Goal: Information Seeking & Learning: Check status

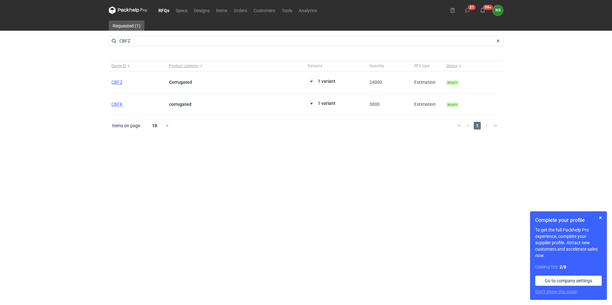
click at [135, 9] on icon at bounding box center [128, 10] width 38 height 8
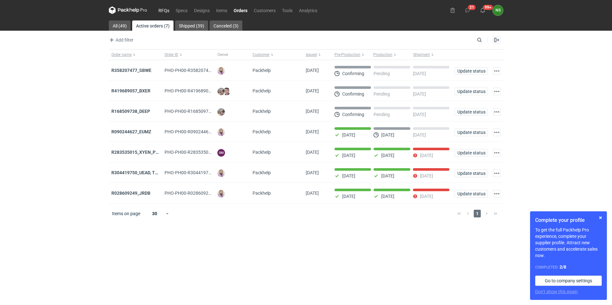
click at [163, 12] on link "RFQs" at bounding box center [163, 10] width 17 height 8
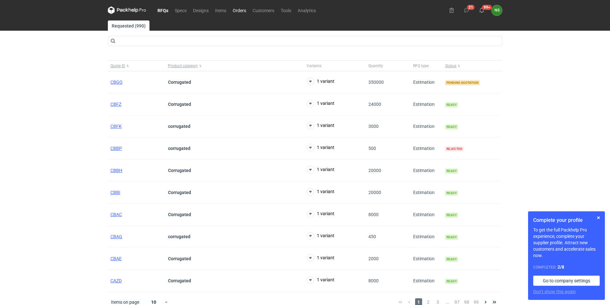
click at [245, 11] on link "Orders" at bounding box center [239, 10] width 20 height 8
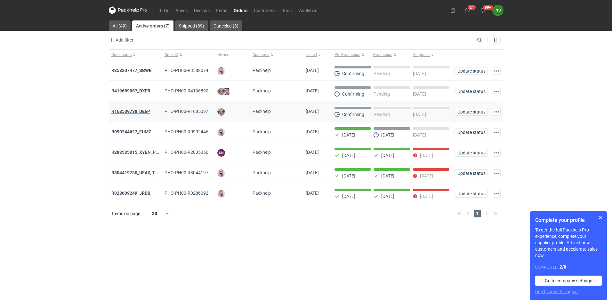
click at [131, 111] on strong "R168509738_DEEP" at bounding box center [130, 111] width 39 height 5
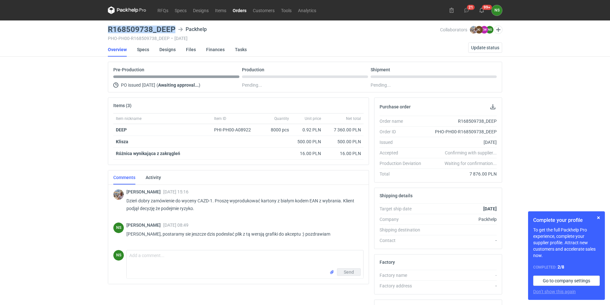
drag, startPoint x: 172, startPoint y: 29, endPoint x: 105, endPoint y: 29, distance: 67.2
click at [105, 29] on div "RFQs Specs Designs Items Orders Customers Tools Analytics 21 99+ NS [PERSON_NAM…" at bounding box center [305, 152] width 610 height 305
copy h3 "R168509738_DEEP"
click at [234, 9] on link "Orders" at bounding box center [239, 10] width 20 height 8
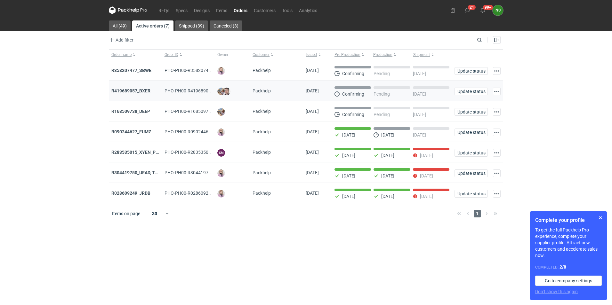
click at [140, 91] on strong "R419689057_BXER" at bounding box center [130, 90] width 39 height 5
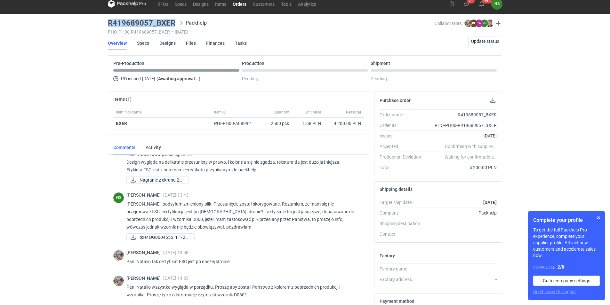
scroll to position [92, 0]
drag, startPoint x: 176, startPoint y: 21, endPoint x: 97, endPoint y: 24, distance: 79.7
click at [97, 24] on div "RFQs Specs Designs Items Orders Customers Tools Analytics 21 99+ NS [PERSON_NAM…" at bounding box center [305, 146] width 610 height 305
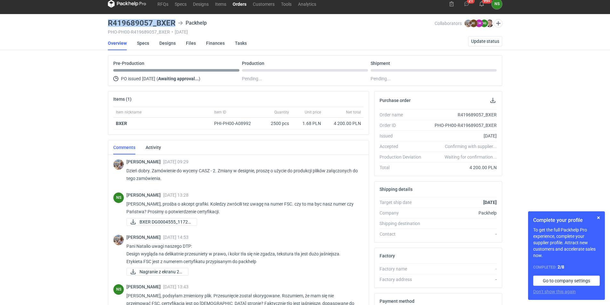
click at [242, 3] on link "Orders" at bounding box center [239, 4] width 20 height 8
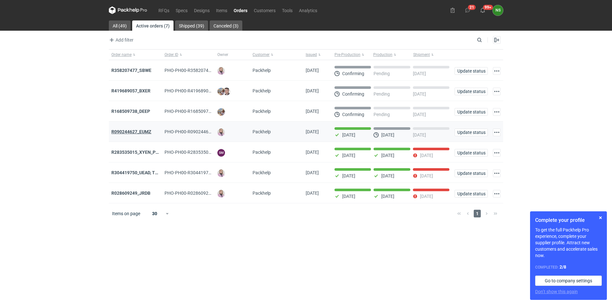
click at [124, 134] on strong "R090244627_EUMZ" at bounding box center [131, 131] width 40 height 5
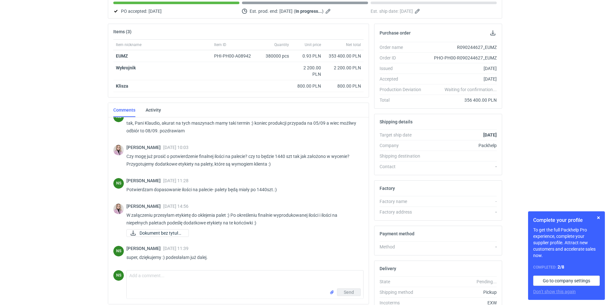
scroll to position [106, 0]
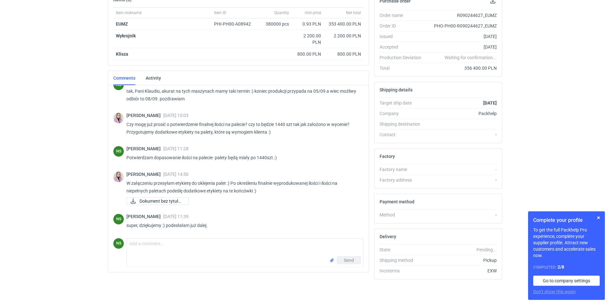
drag, startPoint x: 361, startPoint y: 178, endPoint x: 361, endPoint y: 173, distance: 5.2
click at [361, 173] on div "[PERSON_NAME] [DATE] 14:56 W załączeniu przesyłam etykietę do oklejenia palet :…" at bounding box center [238, 189] width 250 height 42
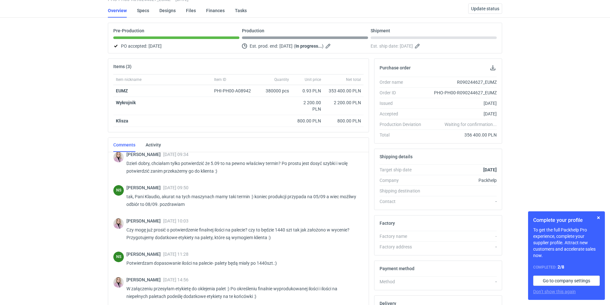
scroll to position [0, 0]
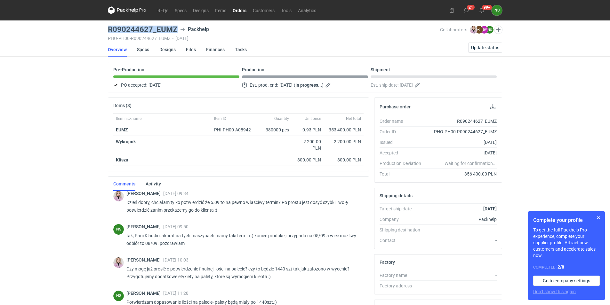
drag, startPoint x: 178, startPoint y: 28, endPoint x: 105, endPoint y: 28, distance: 72.9
click at [105, 28] on div "RFQs Specs Designs Items Orders Customers Tools Analytics 21 99+ NS [PERSON_NAM…" at bounding box center [305, 152] width 610 height 305
copy h3 "R090244627_EUMZ"
click at [241, 10] on link "Orders" at bounding box center [239, 10] width 20 height 8
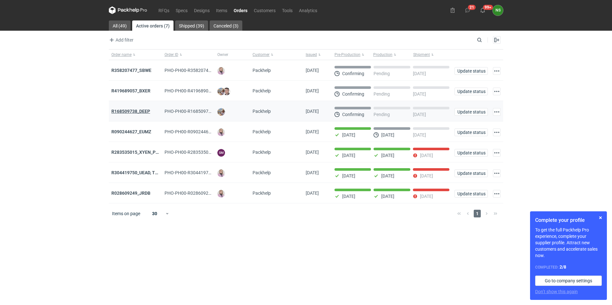
click at [139, 110] on strong "R168509738_DEEP" at bounding box center [130, 111] width 39 height 5
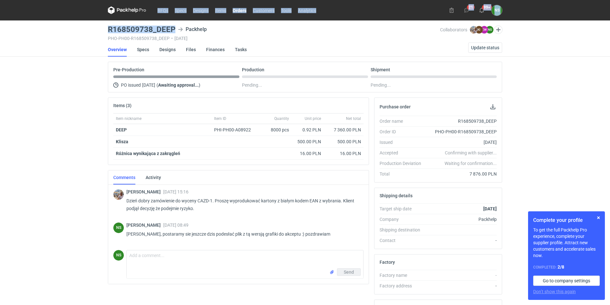
drag, startPoint x: 171, startPoint y: 29, endPoint x: 77, endPoint y: 27, distance: 94.4
click at [77, 27] on div "RFQs Specs Designs Items Orders Customers Tools Analytics 21 99+ NS [PERSON_NAM…" at bounding box center [305, 152] width 610 height 305
click at [236, 10] on link "Orders" at bounding box center [239, 10] width 20 height 8
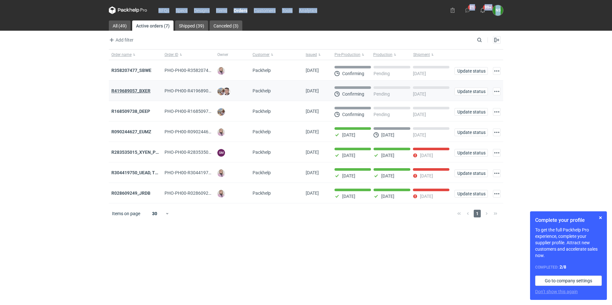
click at [133, 89] on strong "R419689057_BXER" at bounding box center [130, 90] width 39 height 5
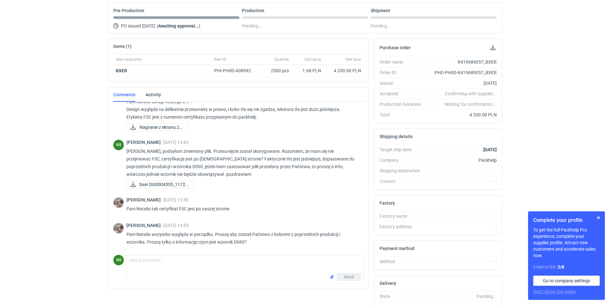
scroll to position [70, 0]
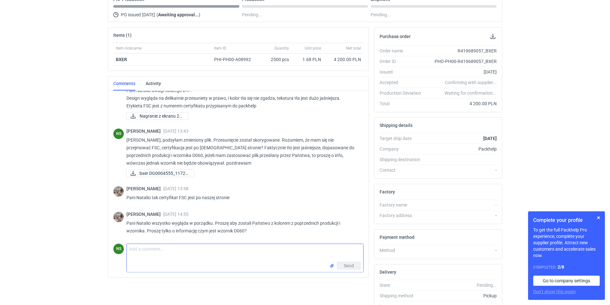
click at [186, 255] on textarea "Comment message" at bounding box center [245, 253] width 236 height 18
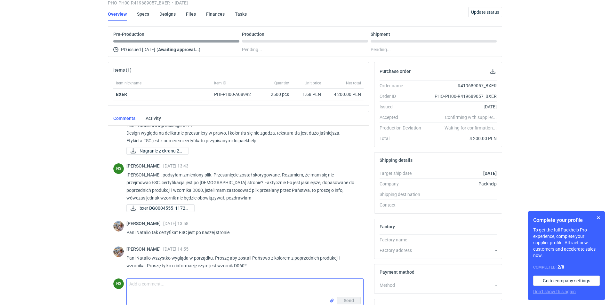
scroll to position [0, 0]
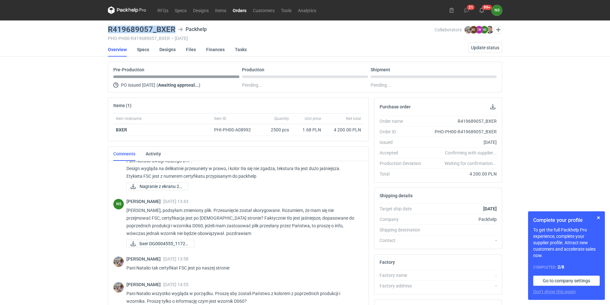
drag, startPoint x: 175, startPoint y: 30, endPoint x: 102, endPoint y: 28, distance: 72.6
click at [102, 28] on div "RFQs Specs Designs Items Orders Customers Tools Analytics 21 99+ NS [PERSON_NAM…" at bounding box center [305, 152] width 610 height 305
copy h3 "R419689057_BXER"
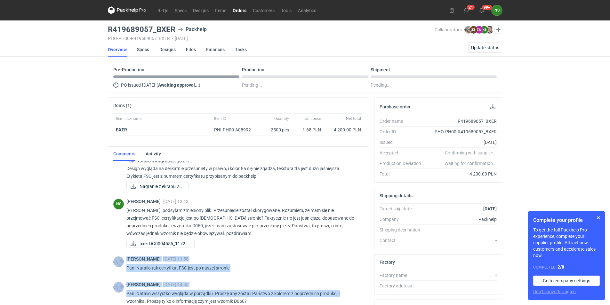
drag, startPoint x: 364, startPoint y: 246, endPoint x: 354, endPoint y: 298, distance: 52.8
click at [354, 298] on div "[PERSON_NAME] [DATE] 09:29 Dzień dobry. Zamówienie do wyceny CASZ - 2. Zmiany w…" at bounding box center [238, 254] width 260 height 187
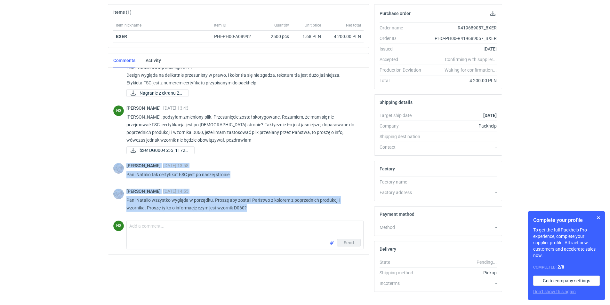
scroll to position [106, 0]
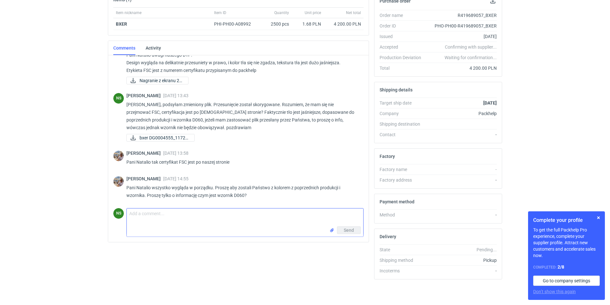
click at [135, 220] on textarea "Comment message" at bounding box center [245, 218] width 236 height 18
paste textarea "Wzornik D060 powstał na podstawie prób przedruków, które uzyskały aprobatę Klie…"
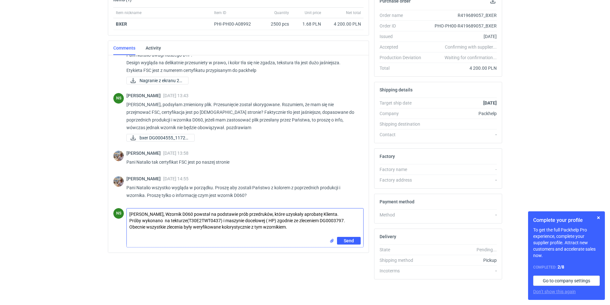
click at [157, 211] on textarea "[PERSON_NAME], Wzornik D060 powstał na podstawie prób przedruków, które uzyskał…" at bounding box center [245, 223] width 236 height 28
drag, startPoint x: 331, startPoint y: 214, endPoint x: 296, endPoint y: 214, distance: 34.9
click at [296, 214] on textarea "[PERSON_NAME], Wzornik D060 powstał na podstawie prób przedruków, które uzyskał…" at bounding box center [245, 223] width 236 height 28
drag, startPoint x: 348, startPoint y: 219, endPoint x: 280, endPoint y: 221, distance: 68.5
click at [280, 221] on textarea "[PERSON_NAME], Wzornik D060 powstał na podstawie prób przedruków, które uzyskał…" at bounding box center [245, 223] width 236 height 28
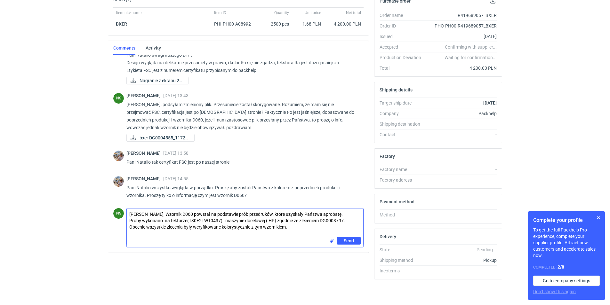
click at [329, 223] on textarea "[PERSON_NAME], Wzornik D060 powstał na podstawie prób przedruków, które uzyskał…" at bounding box center [245, 223] width 236 height 28
click at [348, 220] on textarea "[PERSON_NAME], Wzornik D060 powstał na podstawie prób przedruków, które uzyskał…" at bounding box center [245, 223] width 236 height 28
drag, startPoint x: 343, startPoint y: 220, endPoint x: 319, endPoint y: 222, distance: 24.0
click at [319, 222] on textarea "[PERSON_NAME], Wzornik D060 powstał na podstawie prób przedruków, które uzyskał…" at bounding box center [245, 223] width 236 height 28
drag, startPoint x: 314, startPoint y: 222, endPoint x: 278, endPoint y: 218, distance: 37.0
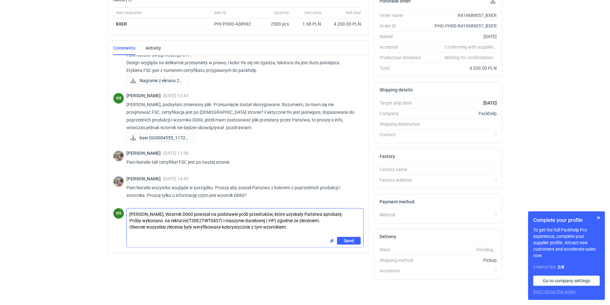
click at [278, 218] on textarea "[PERSON_NAME], Wzornik D060 powstał na podstawie prób przedruków, które uzyskał…" at bounding box center [245, 223] width 236 height 28
click at [324, 224] on textarea "[PERSON_NAME], Wzornik D060 powstał na podstawie prób przedruków, które uzyskał…" at bounding box center [245, 223] width 236 height 28
click at [300, 219] on textarea "[PERSON_NAME], Wzornik D060 powstał na podstawie prób przedruków, które uzyskał…" at bounding box center [245, 223] width 236 height 28
type textarea "[PERSON_NAME], Wzornik D060 powstał na podstawie prób przedruków, które uzyskał…"
click at [350, 241] on span "Send" at bounding box center [349, 241] width 10 height 4
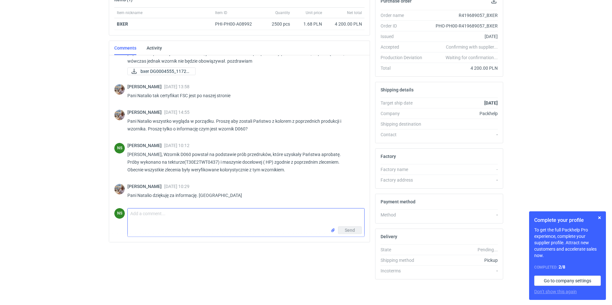
scroll to position [0, 0]
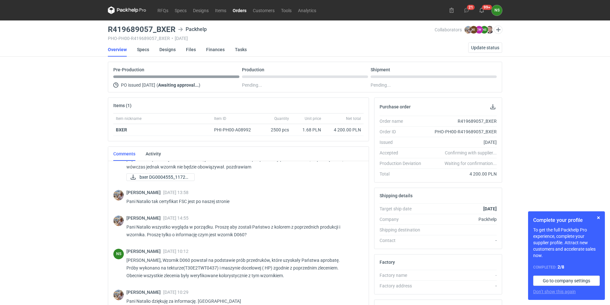
click at [242, 10] on link "Orders" at bounding box center [239, 10] width 20 height 8
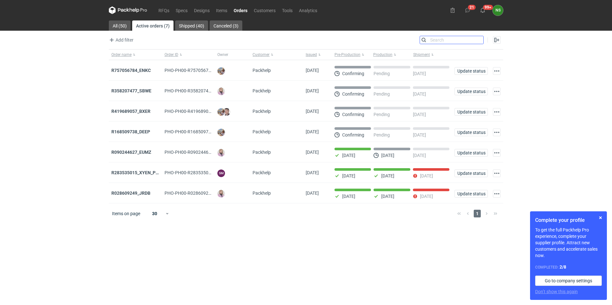
click at [481, 39] on input "Search" at bounding box center [451, 40] width 63 height 8
paste input "PHO-PH00-R358207477_SBWE"
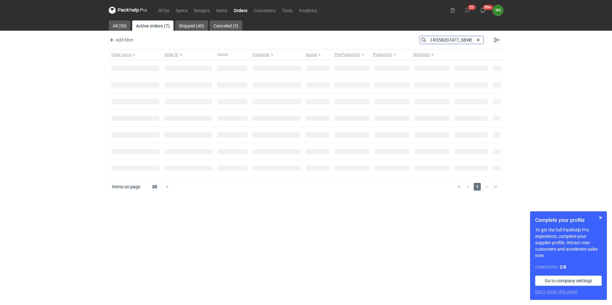
type input "PHO-PH00-R358207477_SBWE"
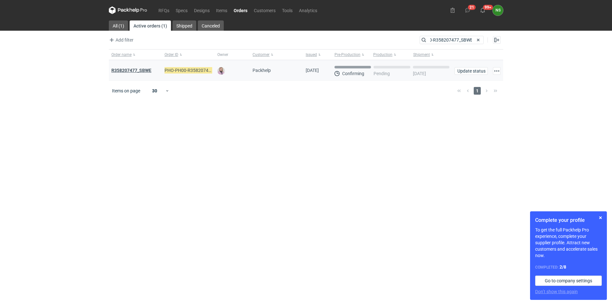
click at [128, 70] on strong "R358207477_SBWE" at bounding box center [131, 70] width 40 height 5
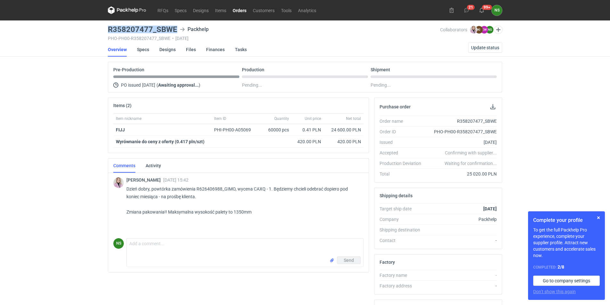
drag, startPoint x: 177, startPoint y: 28, endPoint x: 100, endPoint y: 31, distance: 76.5
click at [100, 31] on div "RFQs Specs Designs Items Orders Customers Tools Analytics 21 99+ NS [PERSON_NAM…" at bounding box center [305, 152] width 610 height 305
drag, startPoint x: 123, startPoint y: 130, endPoint x: 111, endPoint y: 130, distance: 11.9
click at [111, 130] on div "Item nickname Item ID Quantity Unit price Net total FIJJ PHI-PH00-A05069 60000 …" at bounding box center [238, 133] width 260 height 40
drag, startPoint x: 235, startPoint y: 189, endPoint x: 196, endPoint y: 188, distance: 38.1
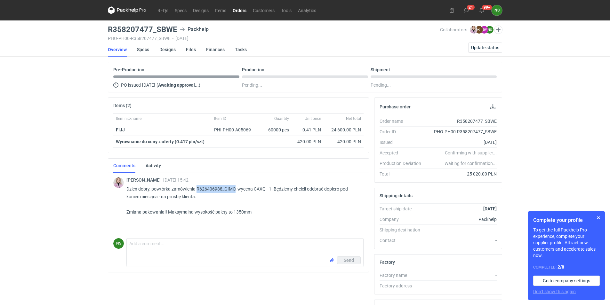
click at [196, 188] on p "Dzień dobry, powtórka zamówienia R626406988_GIMO, wycena CAXQ - 1. Będziemy chc…" at bounding box center [242, 200] width 232 height 31
copy p "R626406988_GIMO"
drag, startPoint x: 264, startPoint y: 190, endPoint x: 252, endPoint y: 191, distance: 11.9
click at [252, 191] on p "Dzień dobry, powtórka zamówienia R626406988_GIMO, wycena CAXQ - 1. Będziemy chc…" at bounding box center [242, 200] width 232 height 31
copy p "CAXQ"
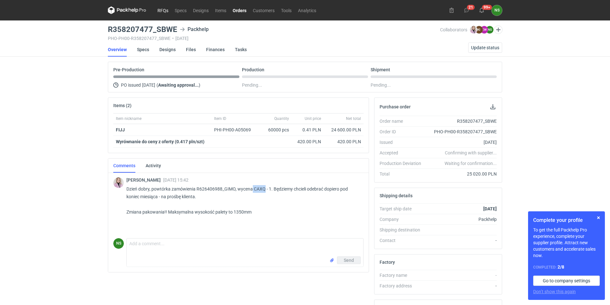
click at [163, 9] on link "RFQs" at bounding box center [162, 10] width 17 height 8
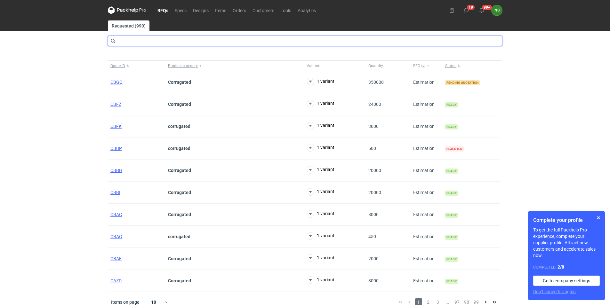
click at [140, 43] on input "text" at bounding box center [305, 41] width 394 height 10
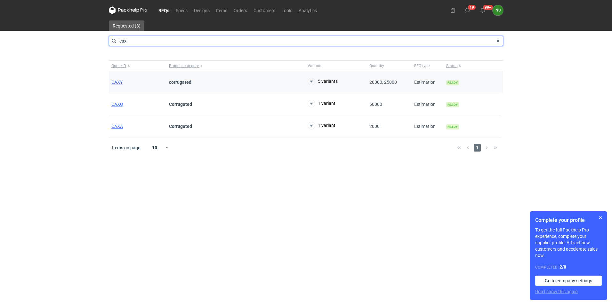
type input "cax"
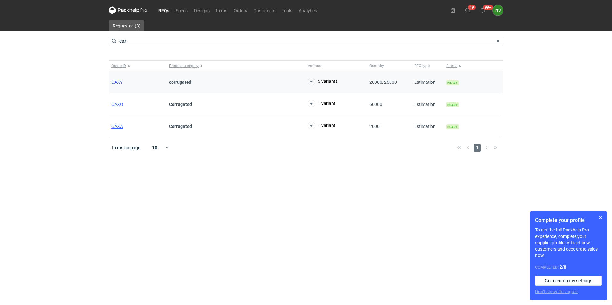
click at [117, 83] on span "CAXY" at bounding box center [116, 82] width 11 height 5
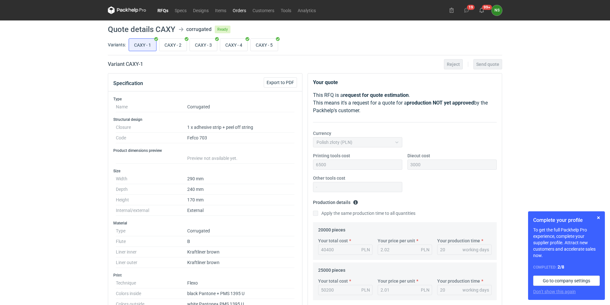
click at [242, 13] on link "Orders" at bounding box center [239, 10] width 20 height 8
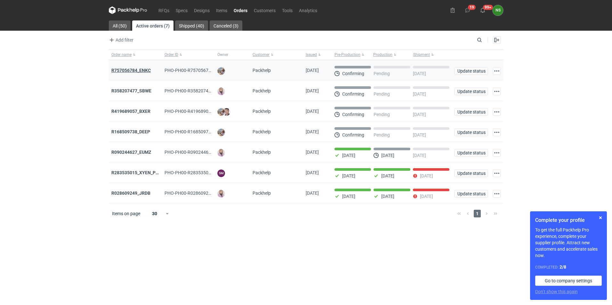
click at [135, 70] on strong "R757056784_ENKC" at bounding box center [130, 70] width 39 height 5
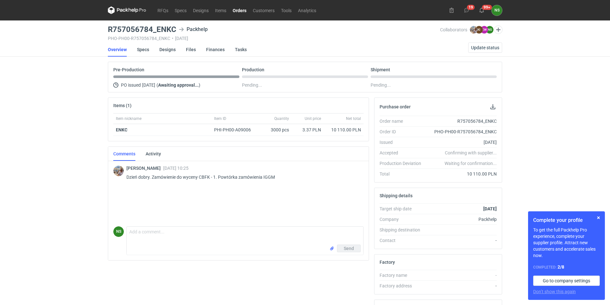
click at [235, 10] on link "Orders" at bounding box center [239, 10] width 20 height 8
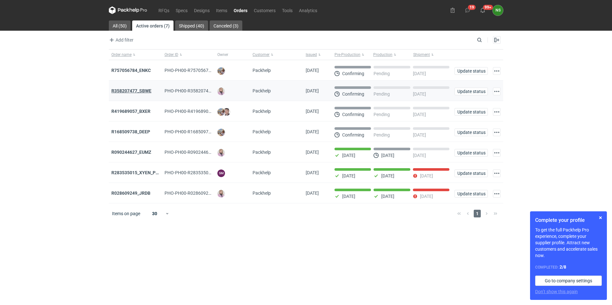
click at [138, 92] on strong "R358207477_SBWE" at bounding box center [131, 90] width 40 height 5
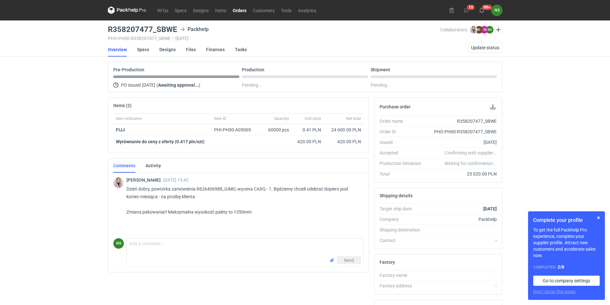
click at [125, 9] on icon at bounding box center [127, 10] width 38 height 8
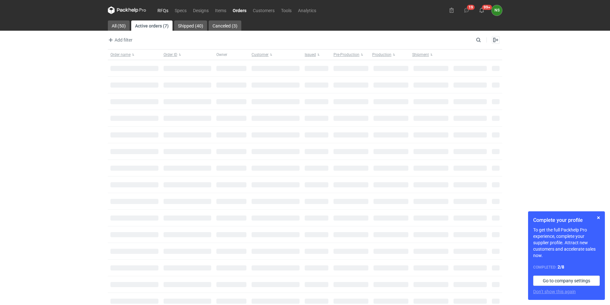
click at [163, 10] on link "RFQs" at bounding box center [162, 10] width 17 height 8
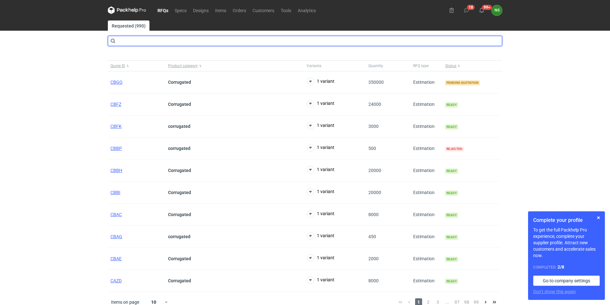
click at [126, 43] on input "text" at bounding box center [305, 41] width 394 height 10
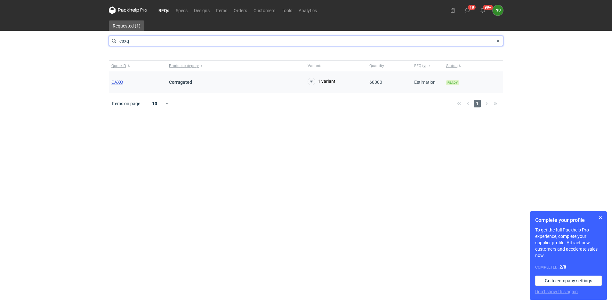
type input "caxq"
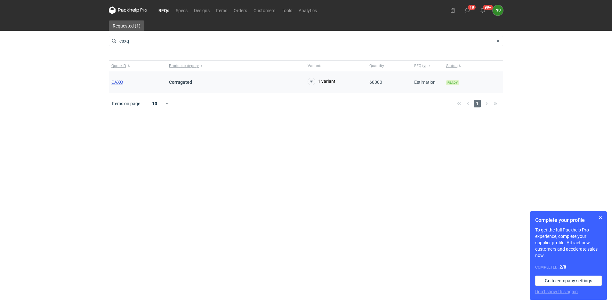
click at [115, 81] on span "CAXQ" at bounding box center [117, 82] width 12 height 5
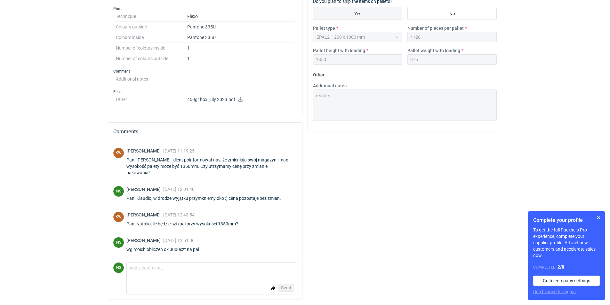
scroll to position [278, 0]
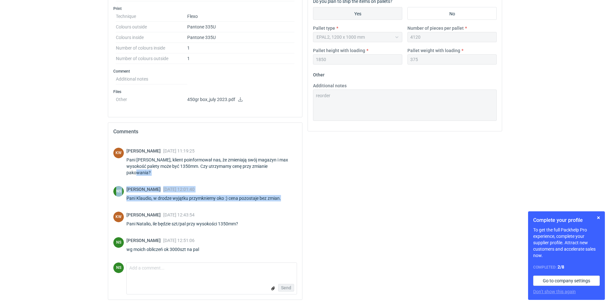
drag, startPoint x: 294, startPoint y: 195, endPoint x: 299, endPoint y: 176, distance: 19.1
click at [299, 176] on div "TK [PERSON_NAME] [DATE] 12:02:40 powtórka GIMO KW [PERSON_NAME] [DATE] 14:28:11…" at bounding box center [205, 220] width 194 height 159
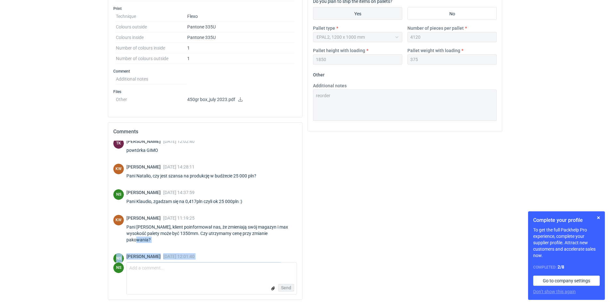
scroll to position [70, 0]
